Goal: Transaction & Acquisition: Subscribe to service/newsletter

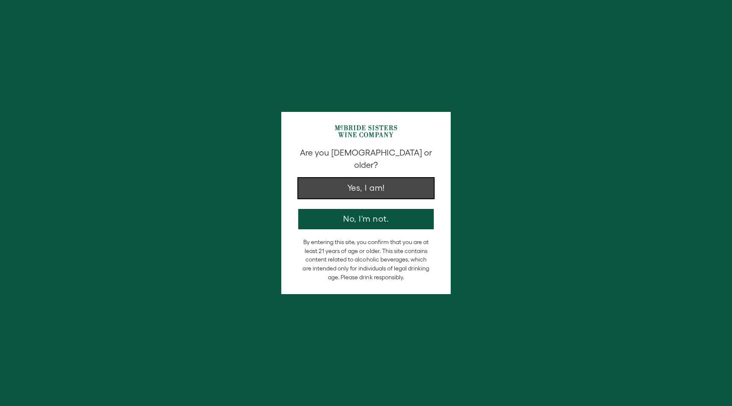
click at [368, 181] on button "Yes, I am!" at bounding box center [366, 188] width 136 height 20
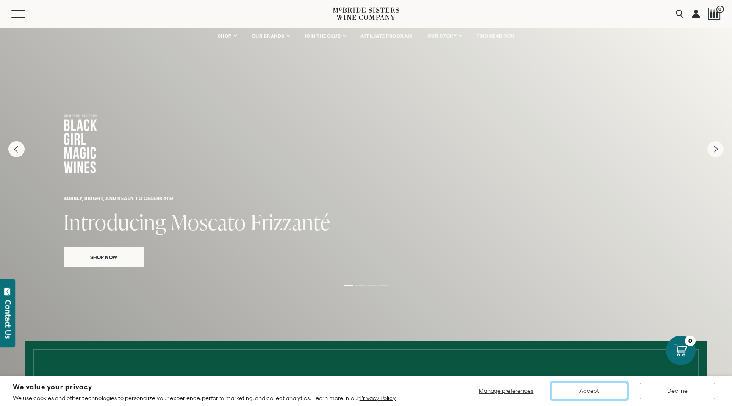
click at [599, 390] on button "Accept" at bounding box center [589, 391] width 75 height 17
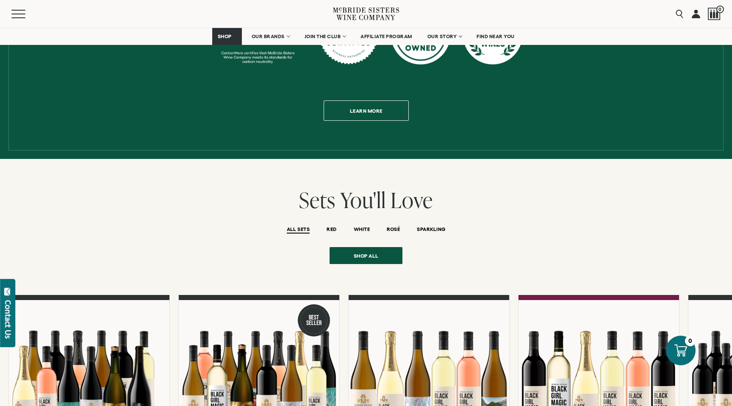
scroll to position [638, 0]
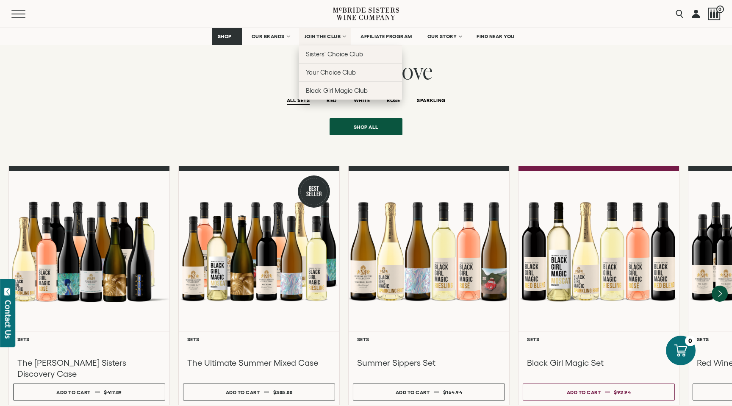
click at [314, 36] on span "JOIN THE CLUB" at bounding box center [323, 36] width 36 height 6
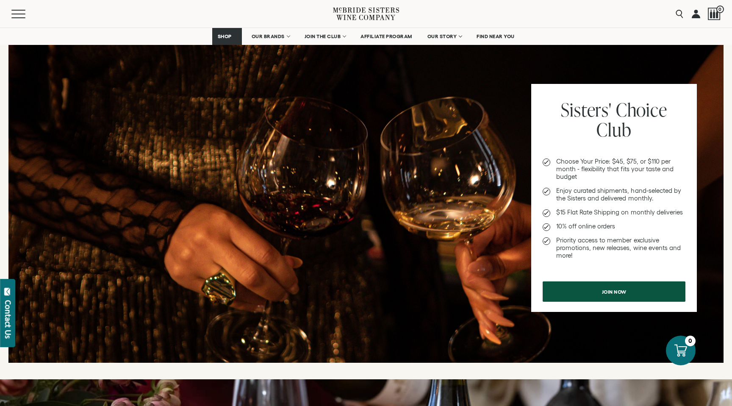
scroll to position [324, 0]
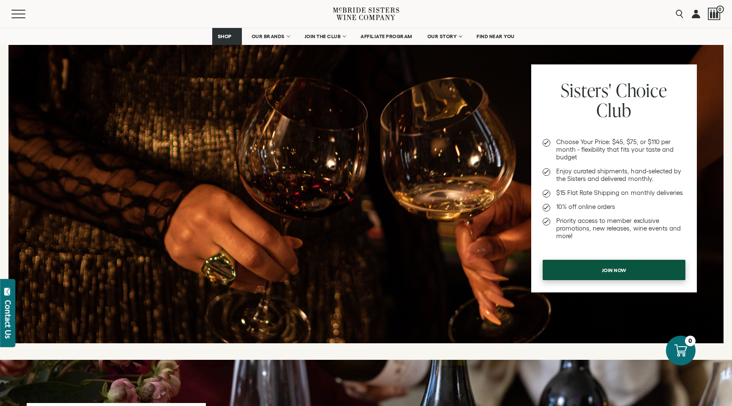
click at [599, 271] on span "Join now" at bounding box center [614, 270] width 54 height 17
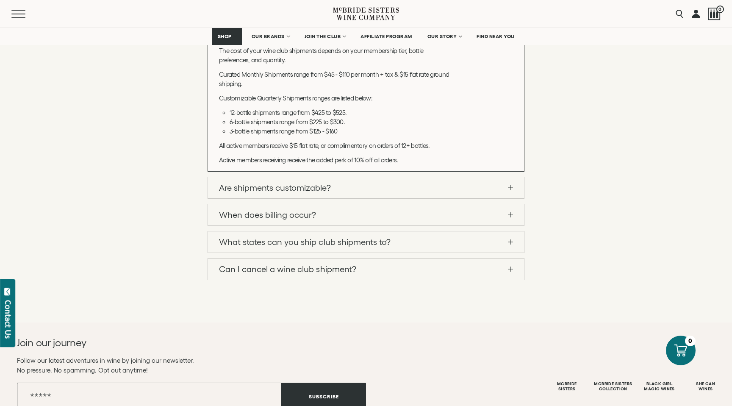
scroll to position [1065, 0]
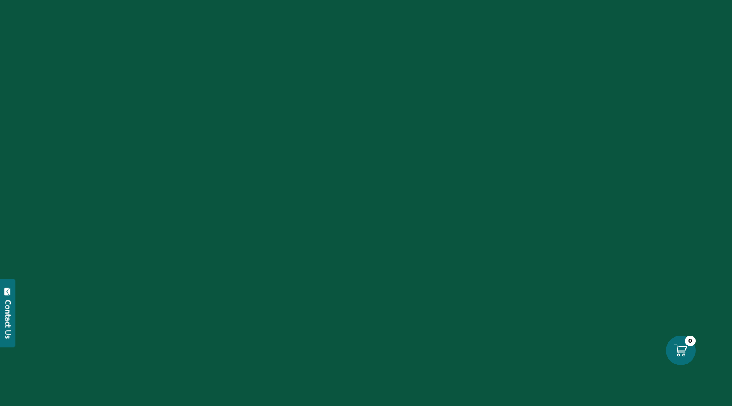
scroll to position [638, 0]
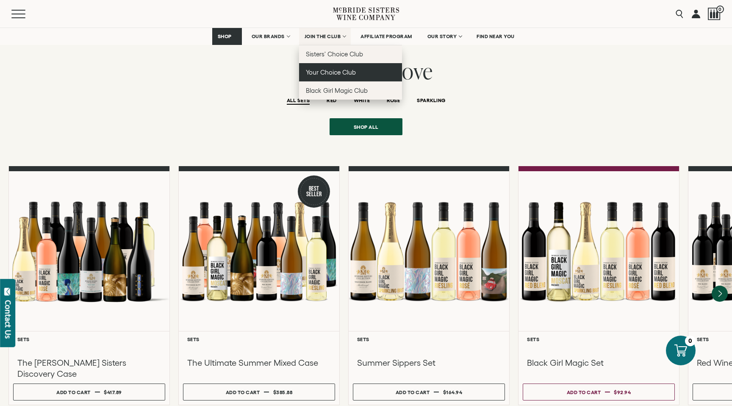
click at [326, 74] on span "Your Choice Club" at bounding box center [331, 72] width 50 height 7
